Goal: Transaction & Acquisition: Purchase product/service

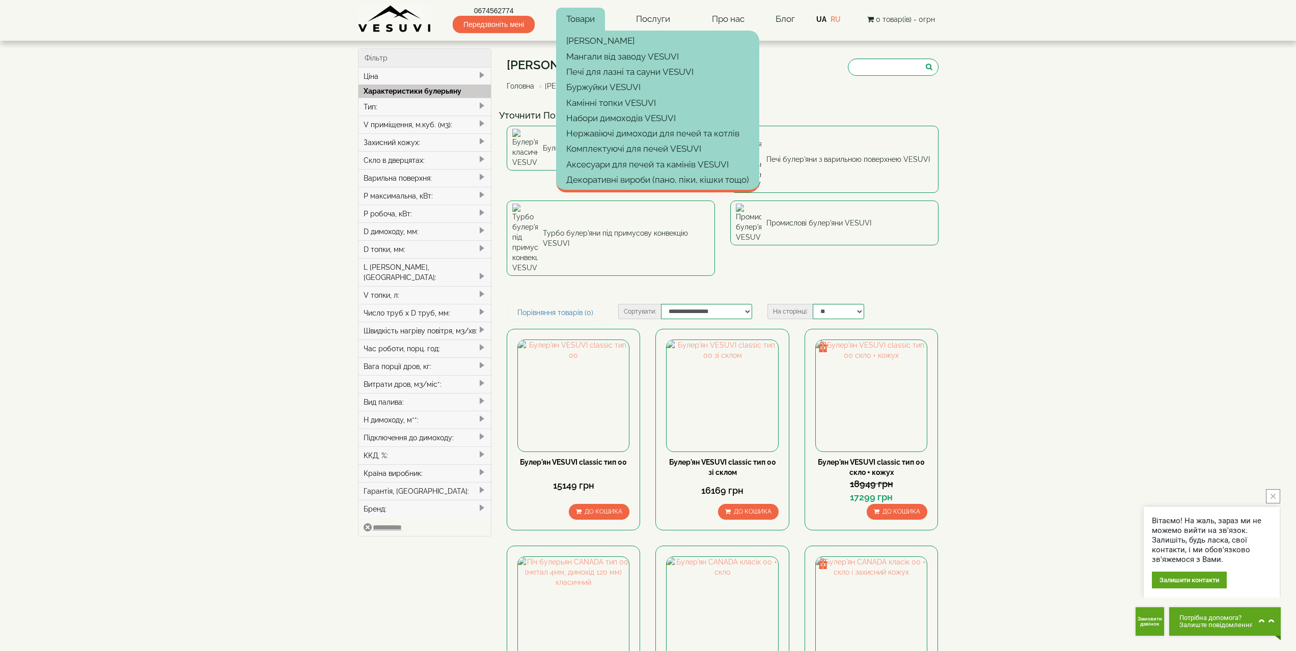
click at [587, 29] on link "Товари" at bounding box center [580, 19] width 49 height 23
click at [629, 104] on link "Камінні топки VESUVI" at bounding box center [657, 102] width 203 height 15
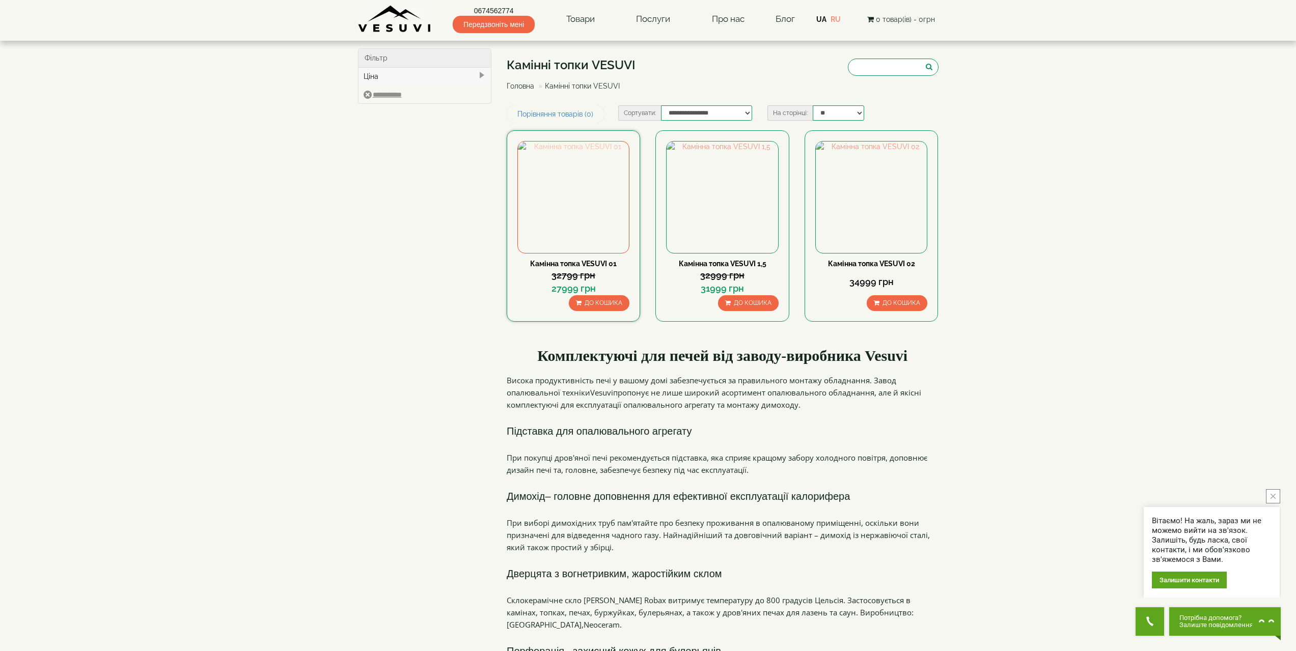
click at [572, 183] on img at bounding box center [573, 197] width 111 height 111
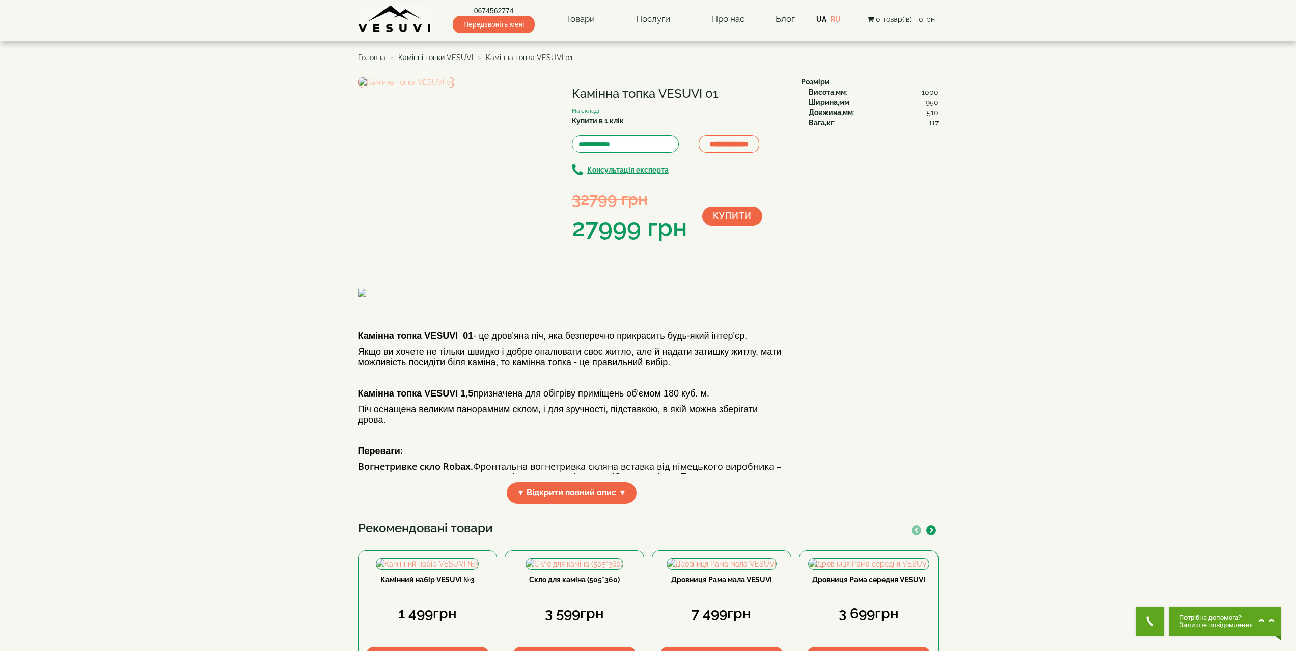
click at [437, 88] on img at bounding box center [406, 82] width 96 height 11
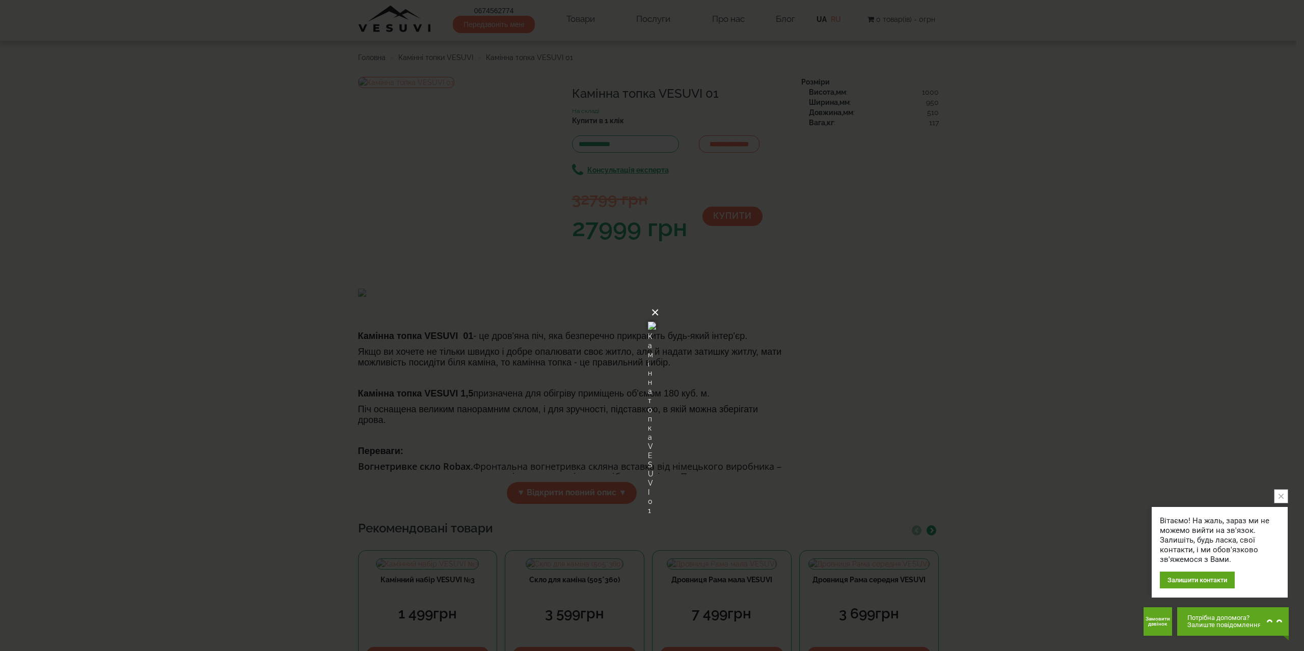
click at [659, 301] on button "×" at bounding box center [655, 312] width 8 height 22
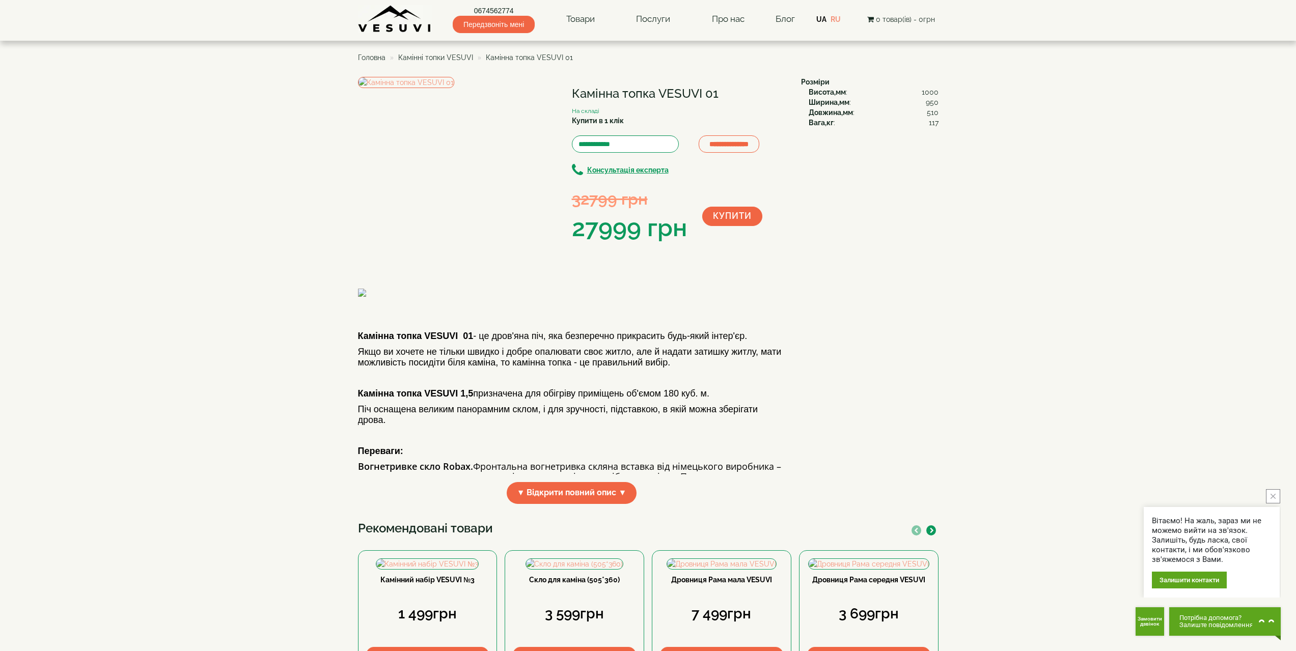
click at [419, 297] on img at bounding box center [447, 293] width 178 height 8
click at [436, 297] on img at bounding box center [447, 293] width 178 height 8
click at [454, 88] on img at bounding box center [406, 82] width 96 height 11
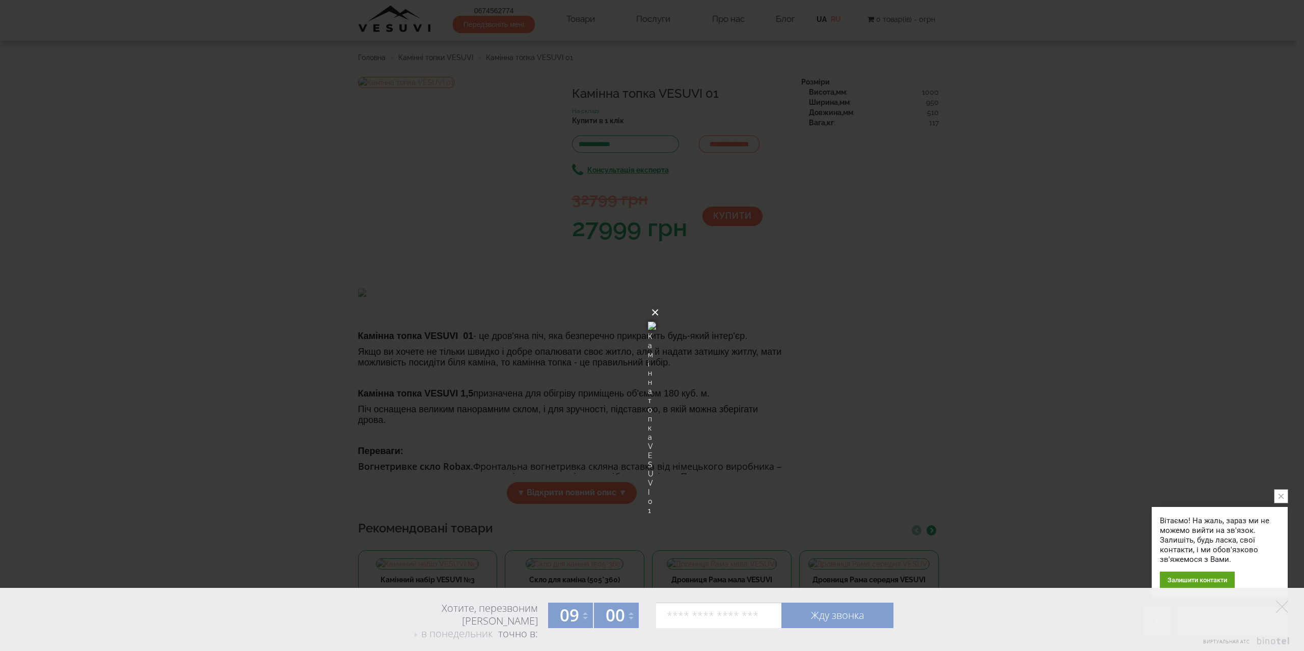
click at [659, 301] on button "×" at bounding box center [655, 312] width 8 height 22
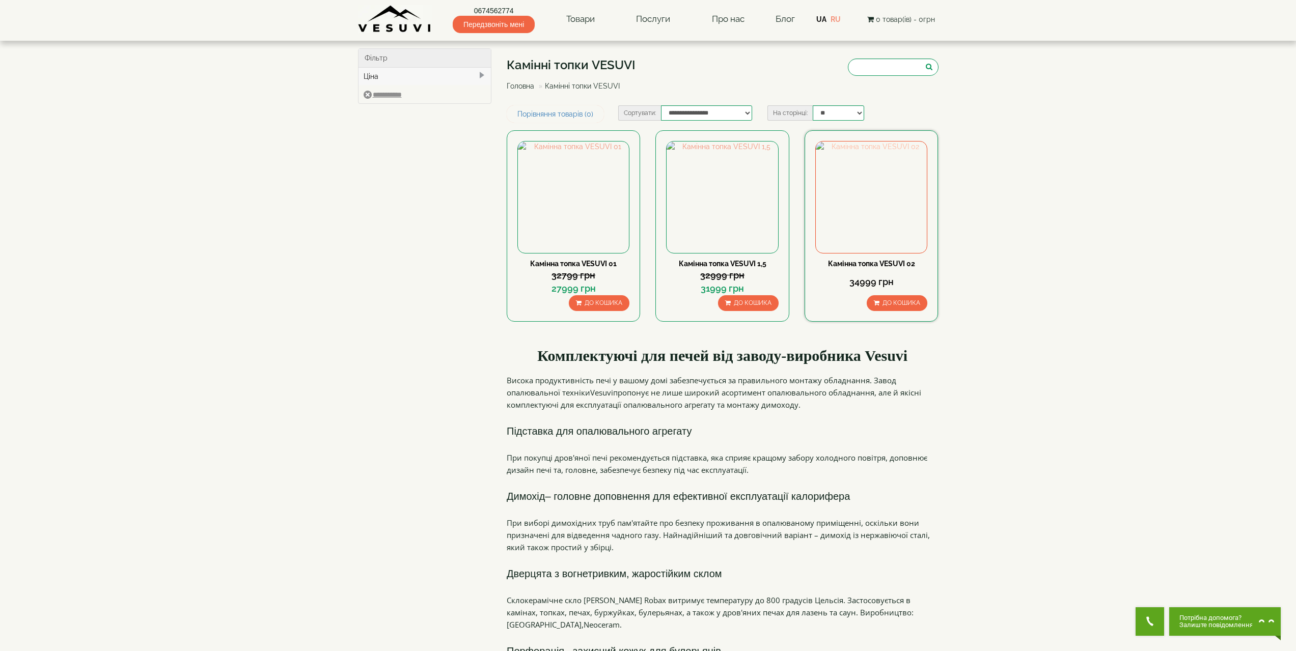
drag, startPoint x: 0, startPoint y: 0, endPoint x: 891, endPoint y: 240, distance: 922.5
